Goal: Task Accomplishment & Management: Manage account settings

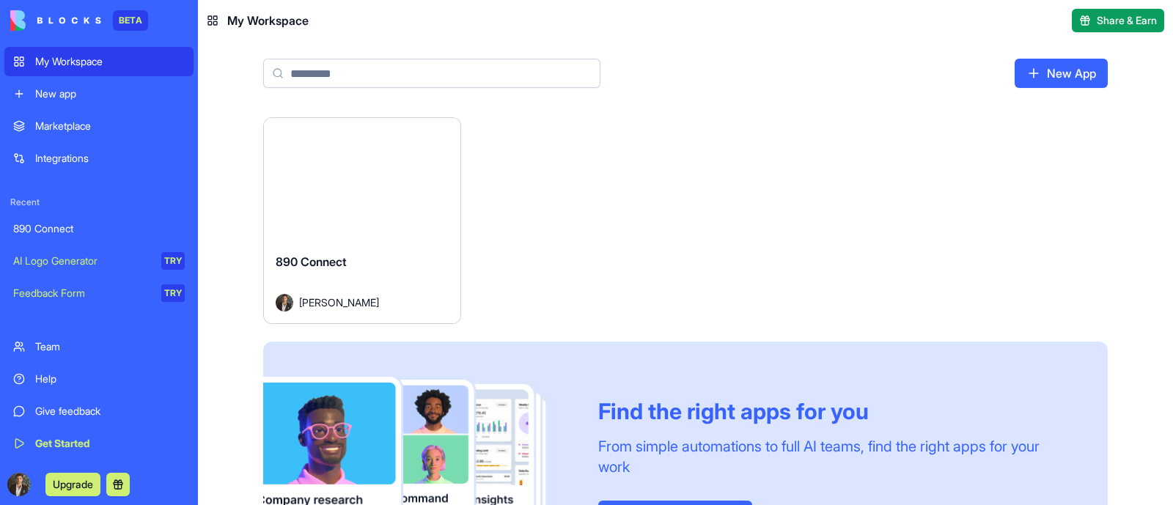
click at [70, 92] on div "New app" at bounding box center [110, 93] width 150 height 15
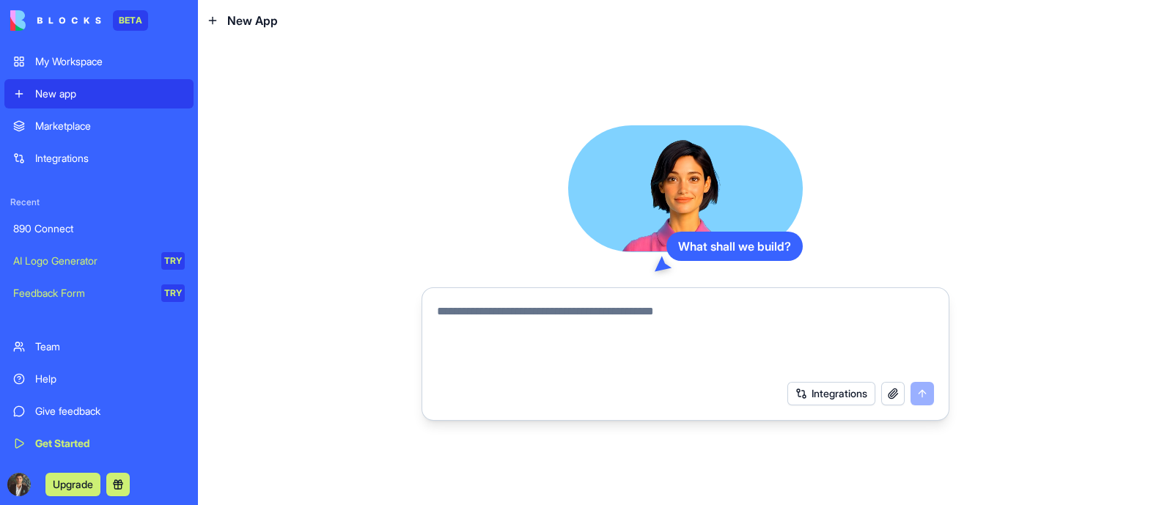
click at [620, 301] on div at bounding box center [685, 333] width 515 height 79
click at [616, 314] on textarea at bounding box center [685, 338] width 497 height 70
paste textarea "**********"
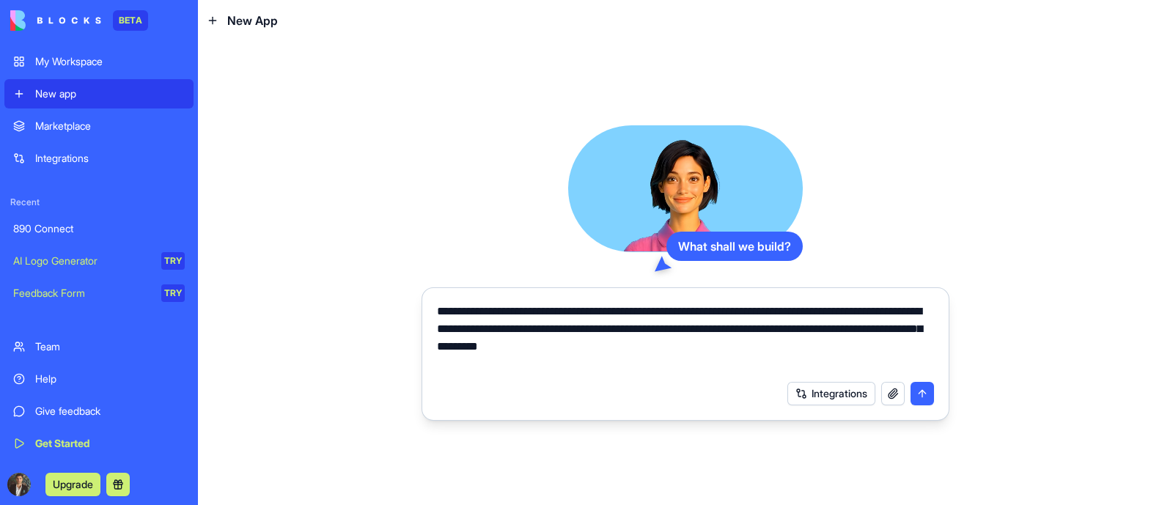
type textarea "**********"
click at [922, 391] on button "submit" at bounding box center [921, 393] width 23 height 23
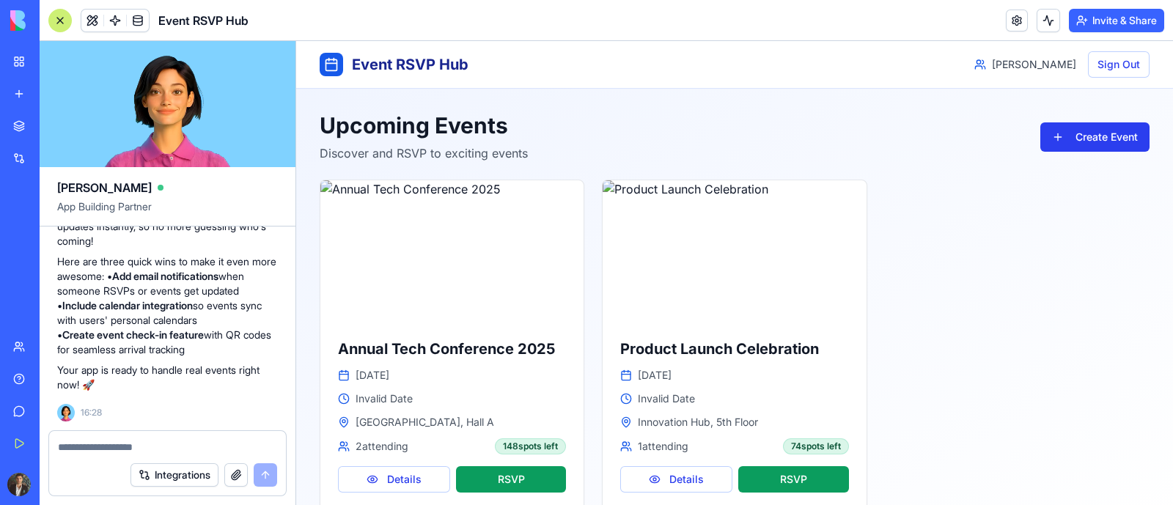
click at [1062, 135] on button "Create Event" at bounding box center [1094, 136] width 109 height 29
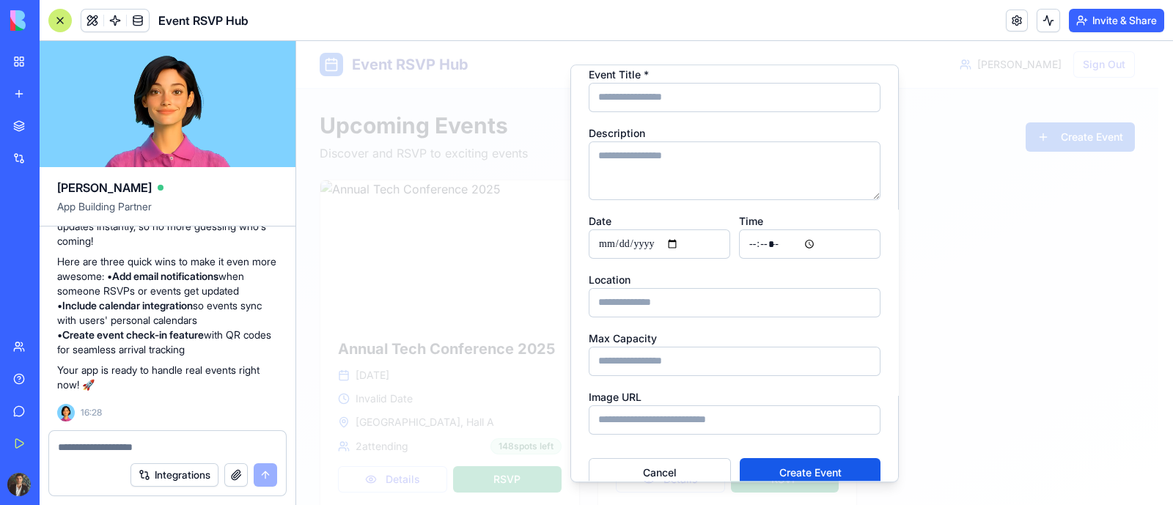
scroll to position [64, 0]
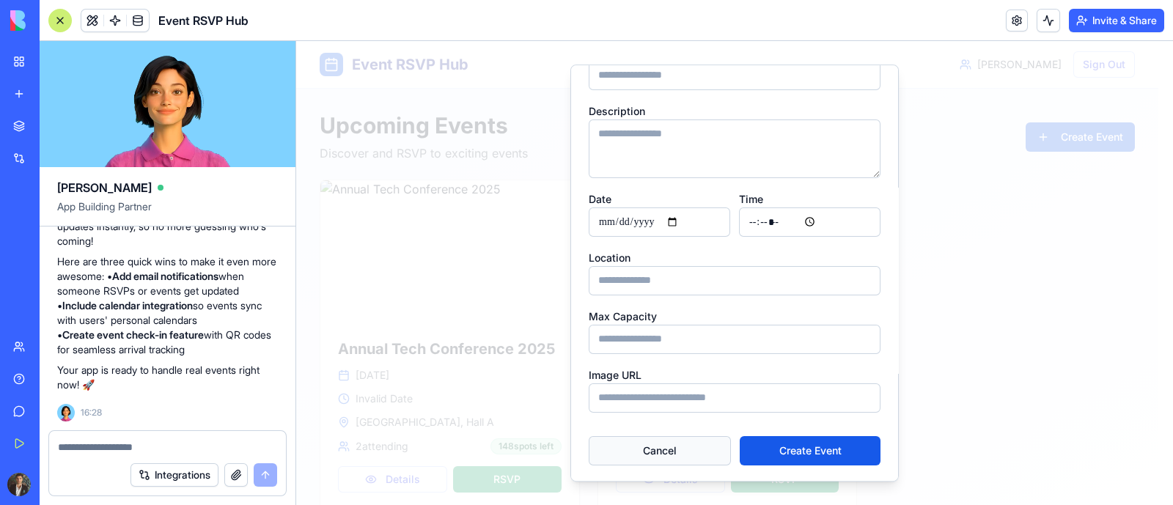
click at [701, 443] on button "Cancel" at bounding box center [660, 450] width 142 height 29
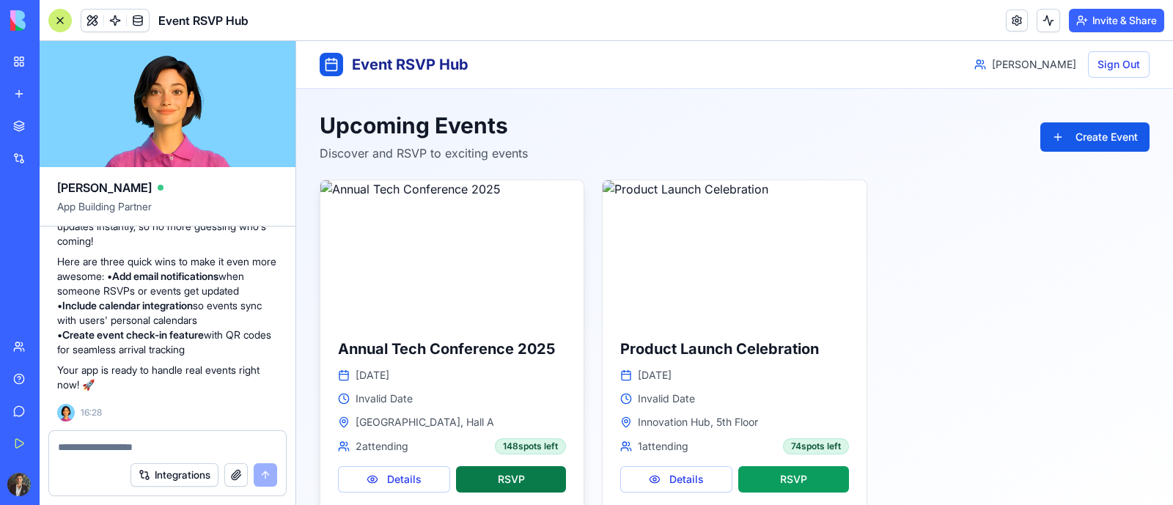
click at [476, 482] on button "RSVP" at bounding box center [511, 479] width 111 height 26
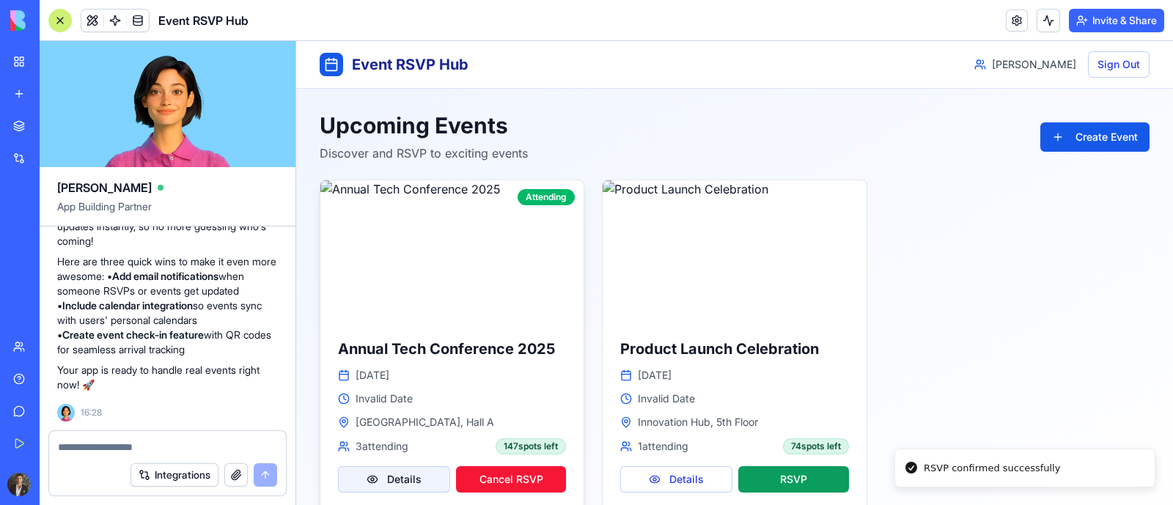
click at [380, 472] on button "Details" at bounding box center [394, 479] width 112 height 26
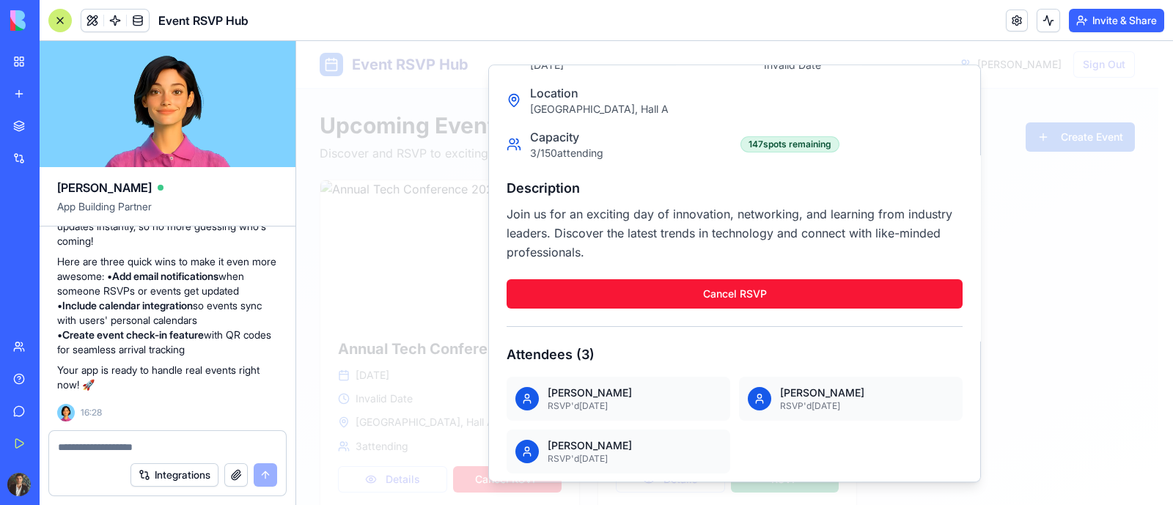
scroll to position [291, 0]
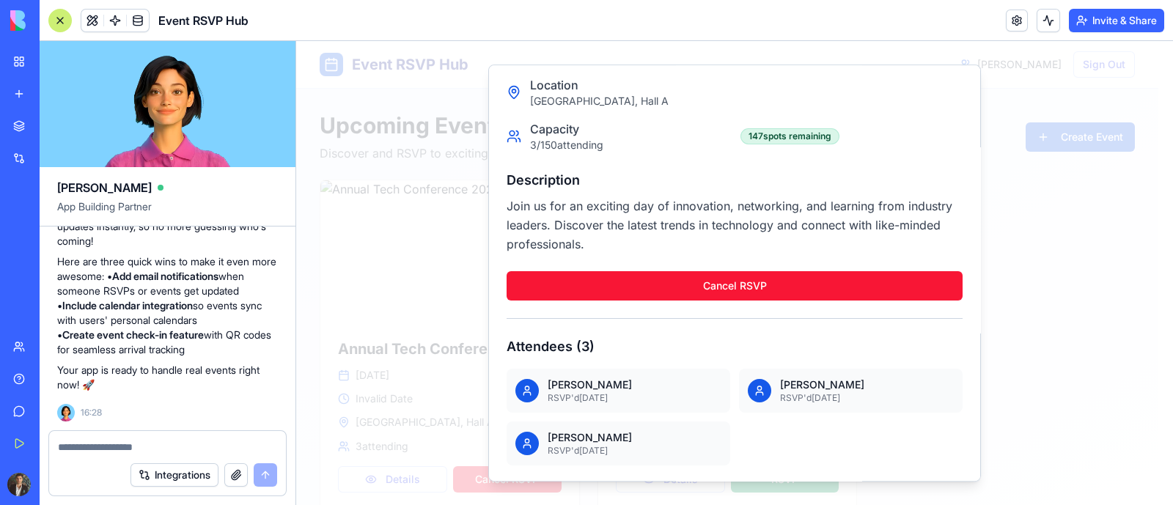
click at [789, 399] on p "RSVP'd [DATE]" at bounding box center [867, 398] width 174 height 12
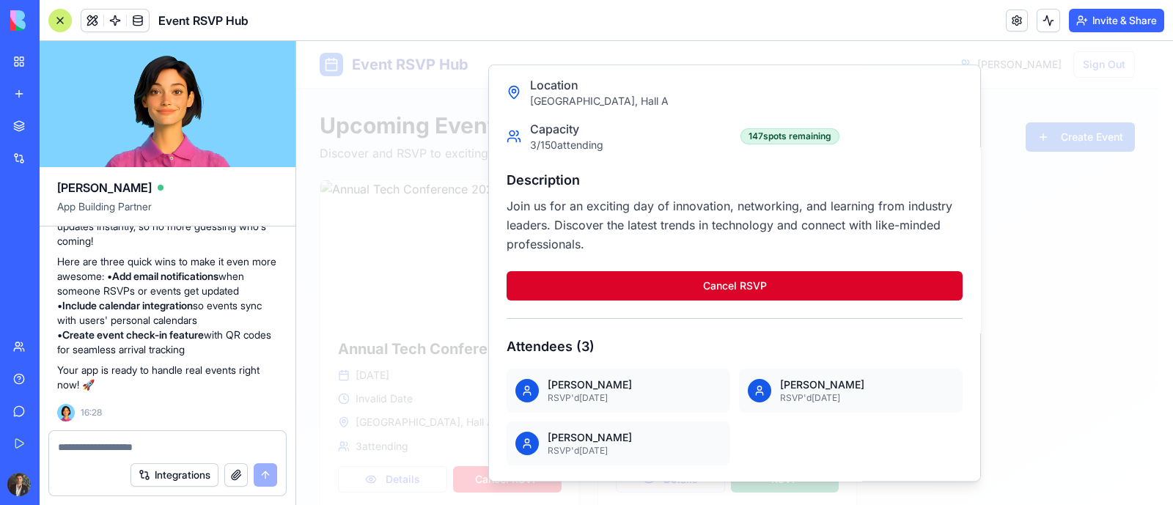
click at [694, 273] on button "Cancel RSVP" at bounding box center [734, 285] width 456 height 29
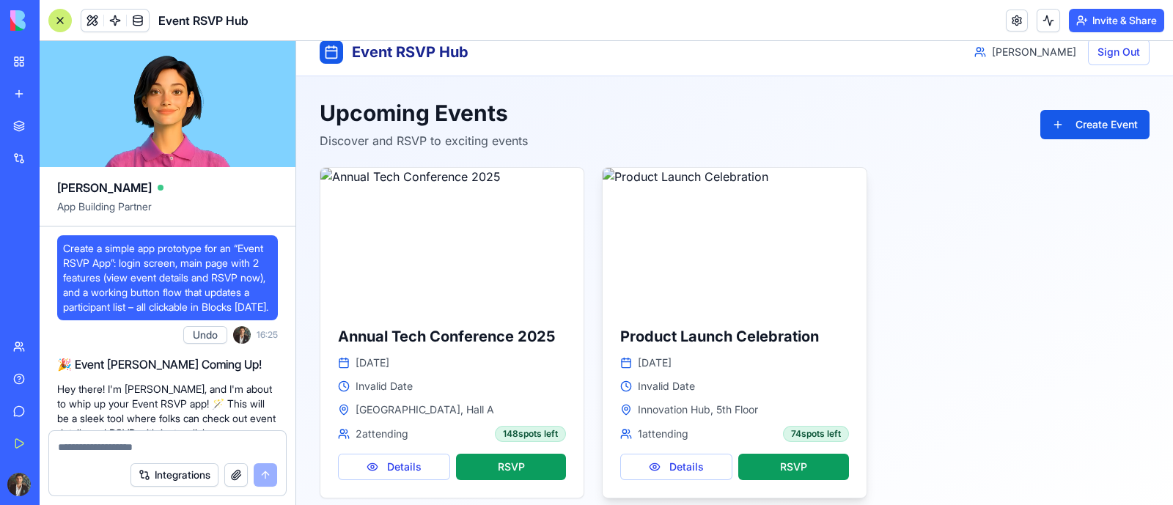
scroll to position [0, 0]
